Goal: Find specific page/section: Locate item on page

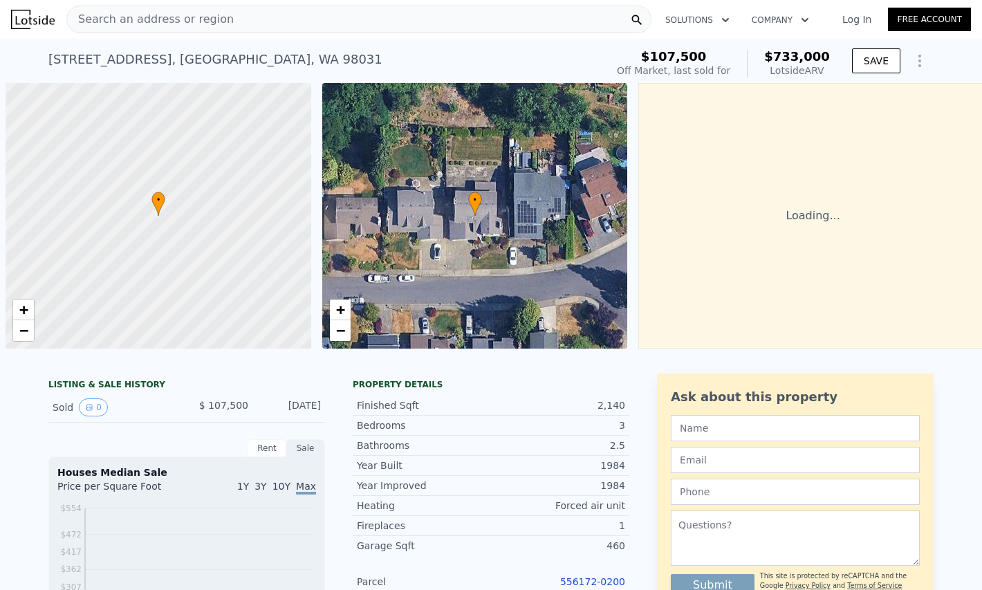
drag, startPoint x: 141, startPoint y: 59, endPoint x: 72, endPoint y: 58, distance: 69.2
click at [72, 58] on div "[STREET_ADDRESS] Sold [DATE] for $107,500 (~ARV $733k )" at bounding box center [324, 63] width 552 height 39
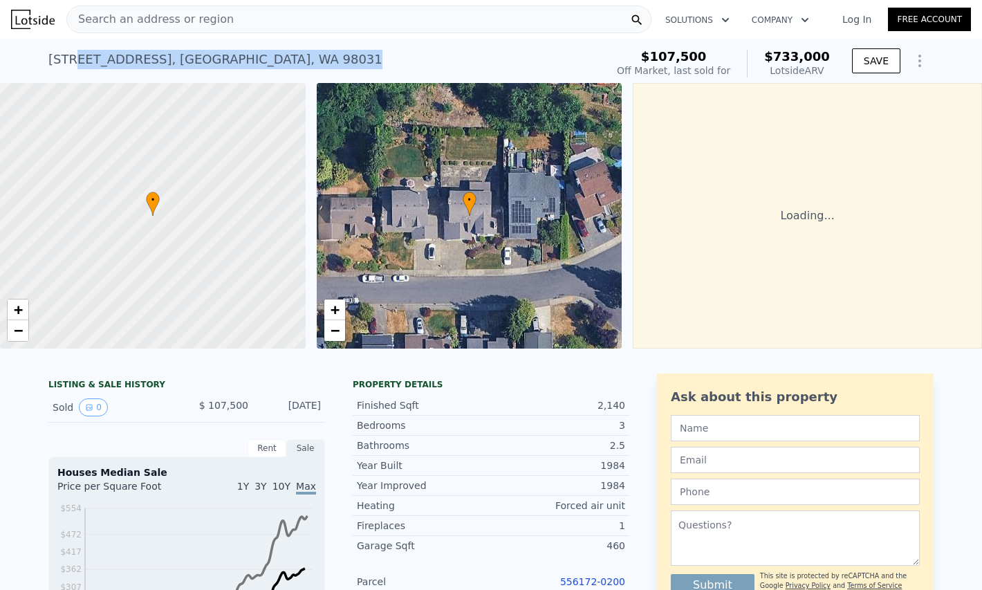
click at [306, 61] on div "[STREET_ADDRESS] Sold [DATE] for $107,500 (~ARV $733k )" at bounding box center [324, 63] width 552 height 39
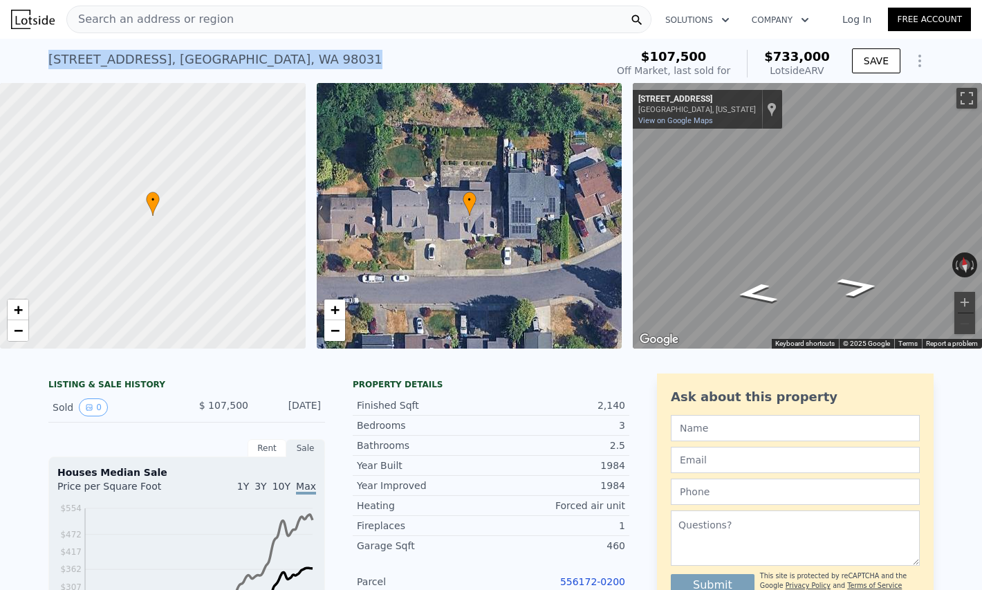
drag, startPoint x: 109, startPoint y: 55, endPoint x: 47, endPoint y: 53, distance: 61.6
click at [48, 53] on div "[STREET_ADDRESS] Sold [DATE] for $107,500 (~ARV $733k ) $107,500 Off Market, la…" at bounding box center [491, 61] width 982 height 44
copy div "[STREET_ADDRESS]"
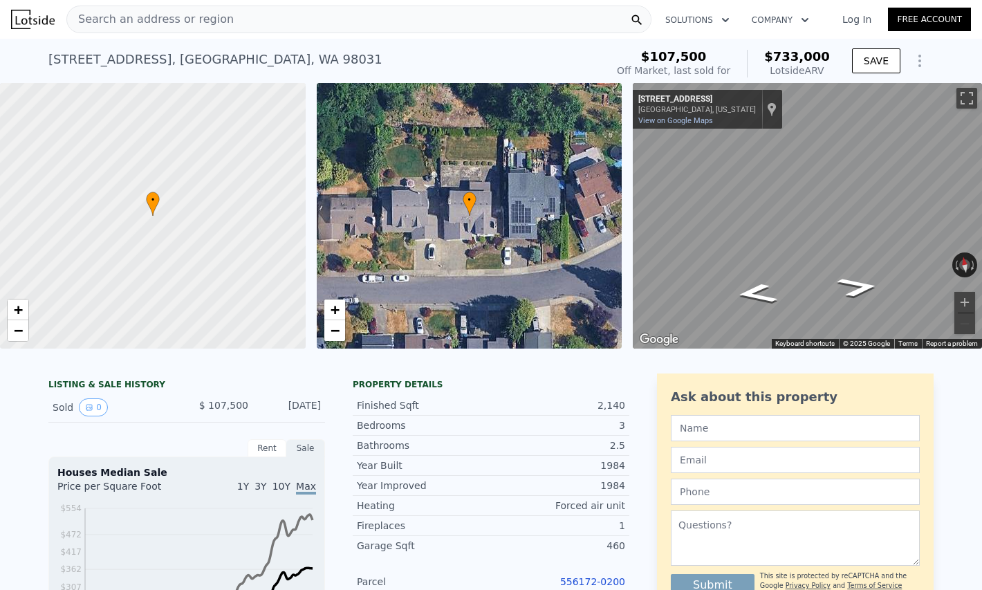
click at [129, 27] on span "Search an address or region" at bounding box center [150, 19] width 167 height 17
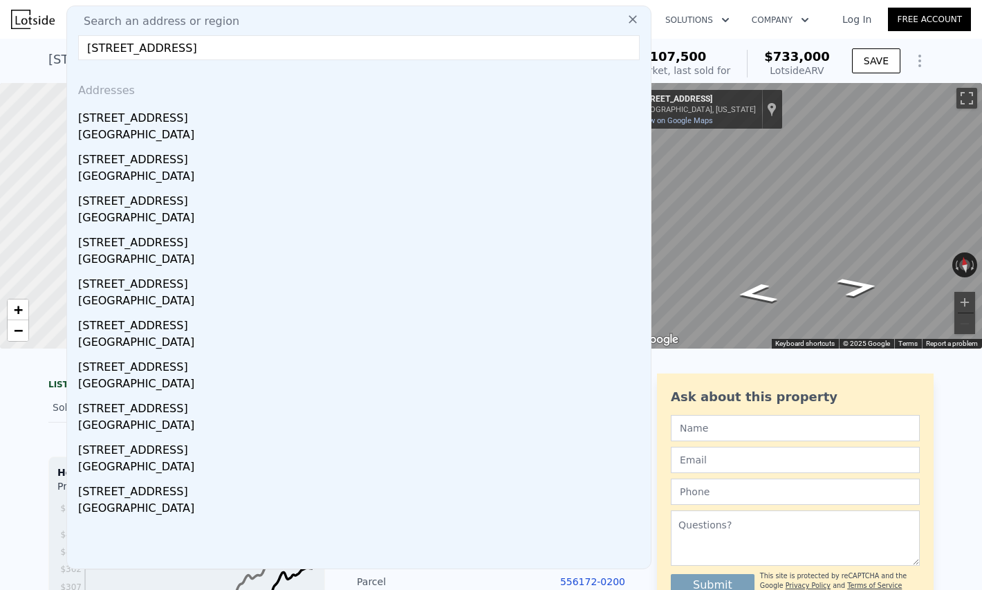
click at [167, 47] on input "[STREET_ADDRESS]" at bounding box center [359, 47] width 562 height 25
click at [184, 48] on input "[STREET_ADDRESS]" at bounding box center [359, 47] width 562 height 25
drag, startPoint x: 337, startPoint y: 44, endPoint x: 211, endPoint y: 47, distance: 126.6
click at [211, 45] on input "[STREET_ADDRESS][PERSON_NAME]" at bounding box center [359, 47] width 562 height 25
type input "13106 SE 228th [PERSON_NAME]"
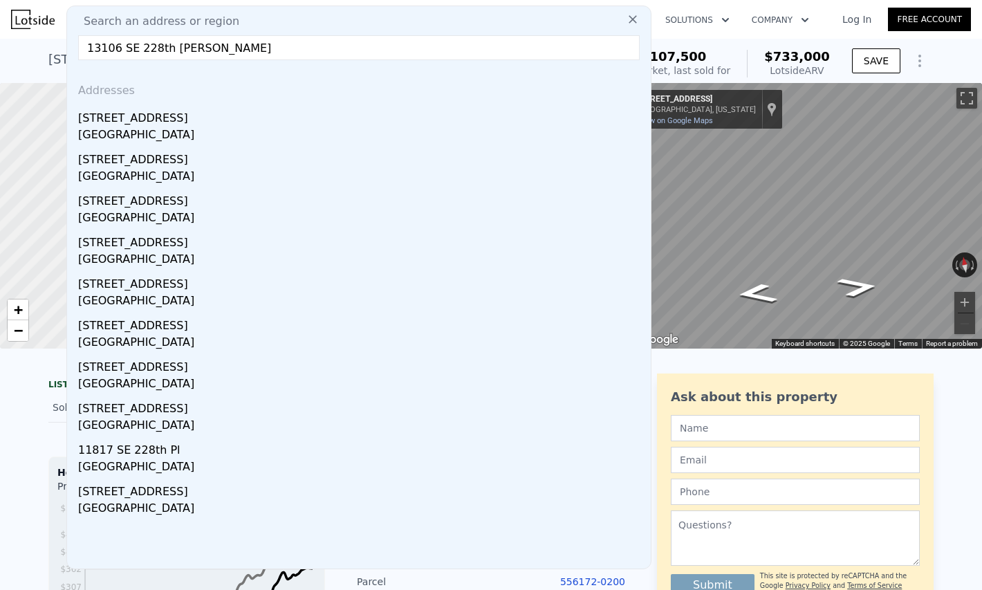
click at [667, 33] on div "Search an address or region Search an address or region [GEOGRAPHIC_DATA][PERSO…" at bounding box center [491, 19] width 960 height 33
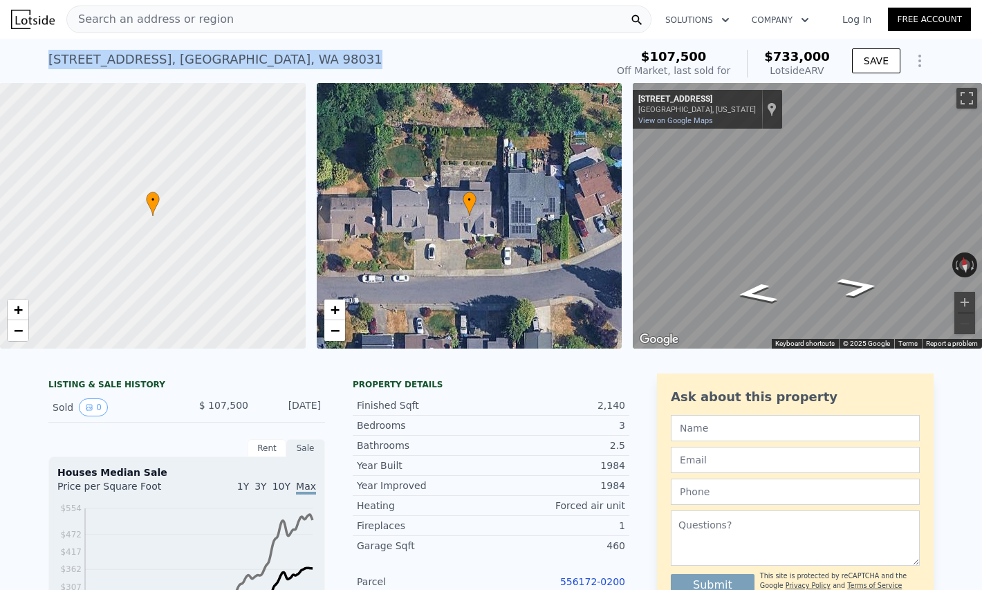
drag, startPoint x: 306, startPoint y: 62, endPoint x: 26, endPoint y: 66, distance: 280.1
click at [26, 66] on div "[STREET_ADDRESS] Sold [DATE] for $107,500 (~ARV $733k ) $107,500 Off Market, la…" at bounding box center [491, 61] width 982 height 44
copy div "[STREET_ADDRESS]"
click at [164, 335] on div at bounding box center [153, 216] width 367 height 319
